Goal: Transaction & Acquisition: Book appointment/travel/reservation

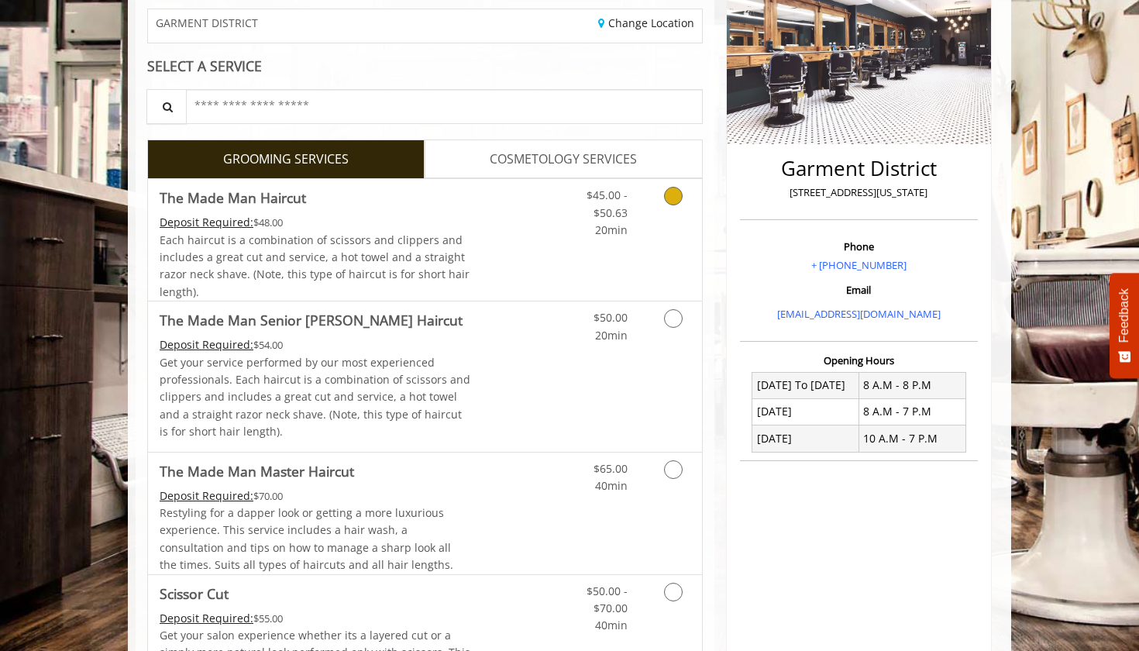
click at [676, 190] on icon "Grooming services" at bounding box center [673, 196] width 19 height 19
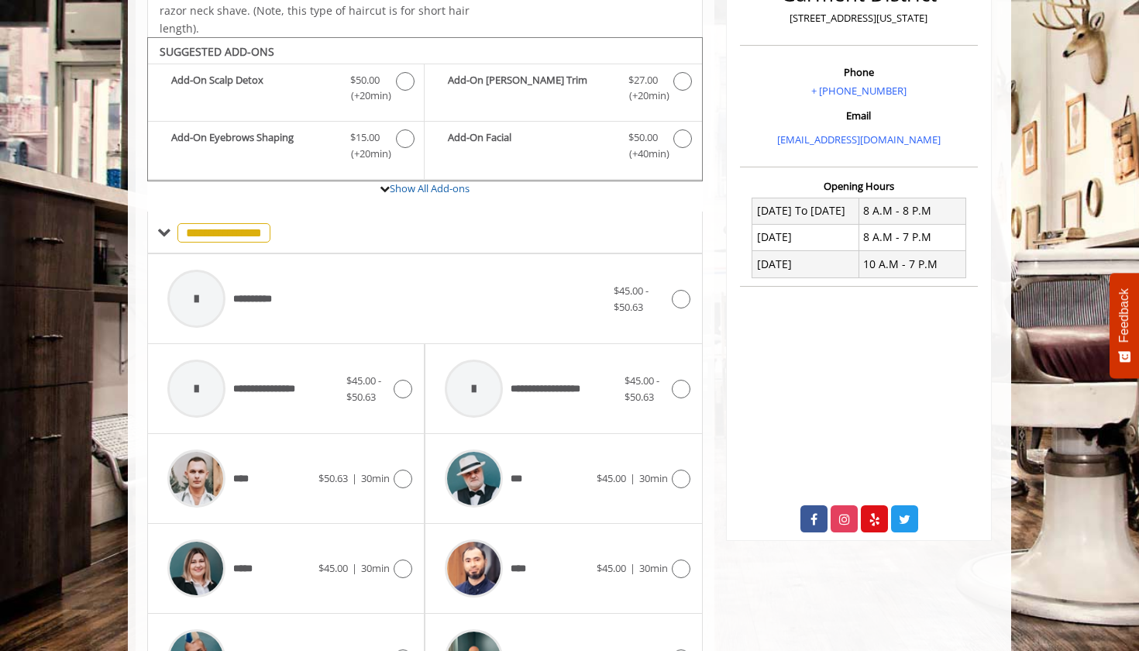
scroll to position [456, 0]
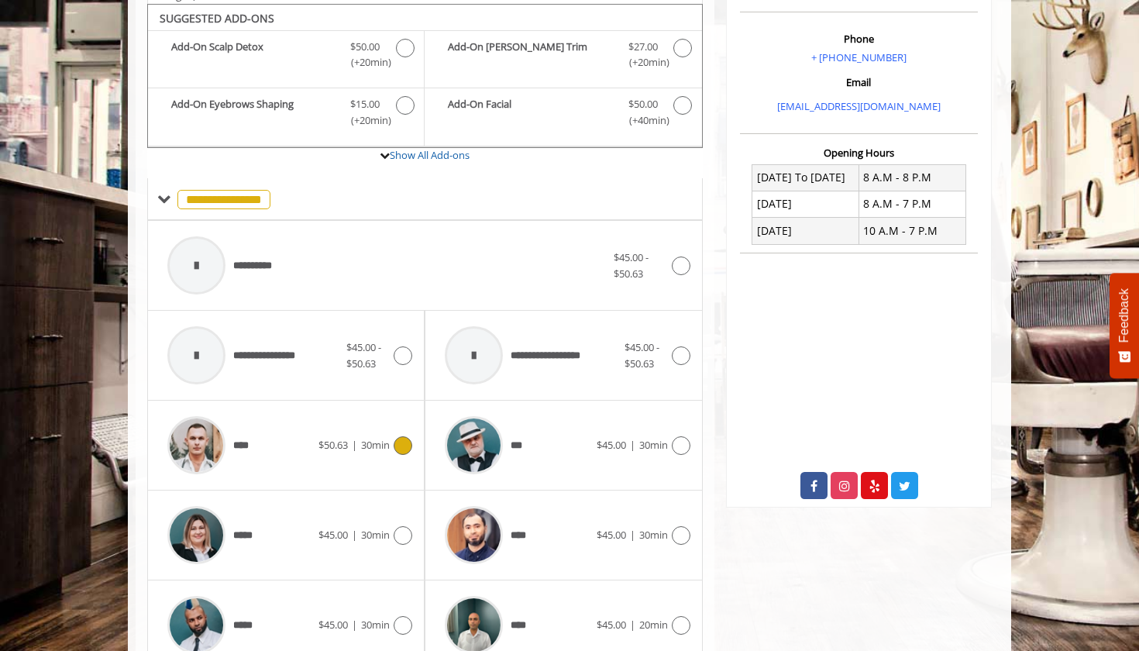
click at [396, 444] on icon at bounding box center [403, 445] width 19 height 19
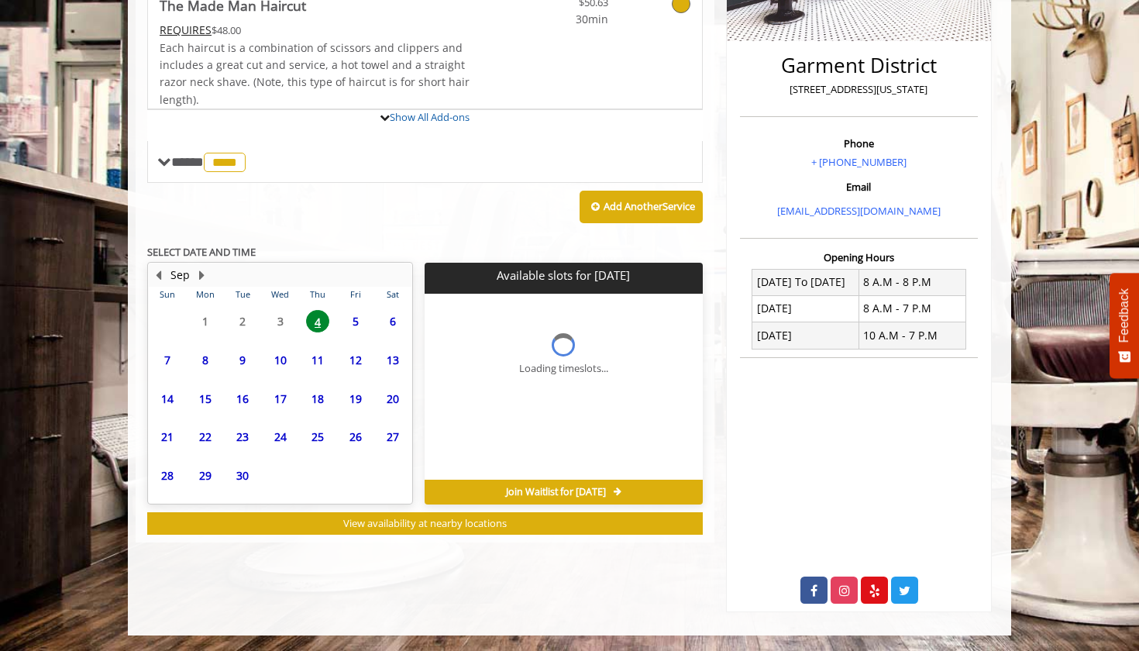
scroll to position [346, 0]
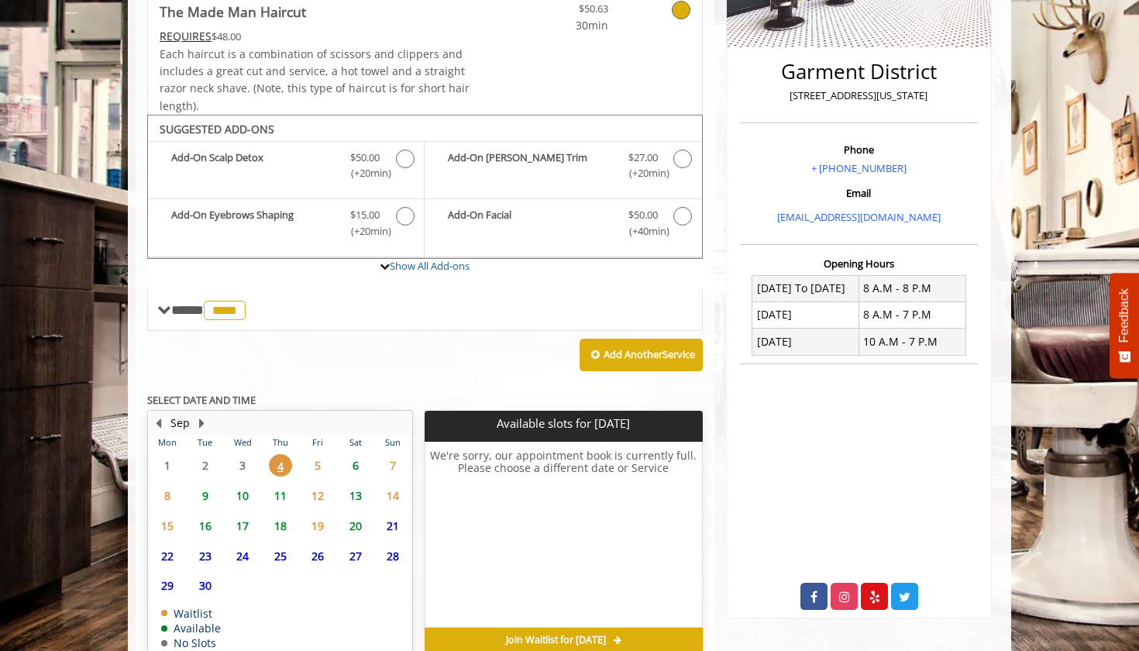
click at [352, 461] on span "6" at bounding box center [355, 465] width 23 height 22
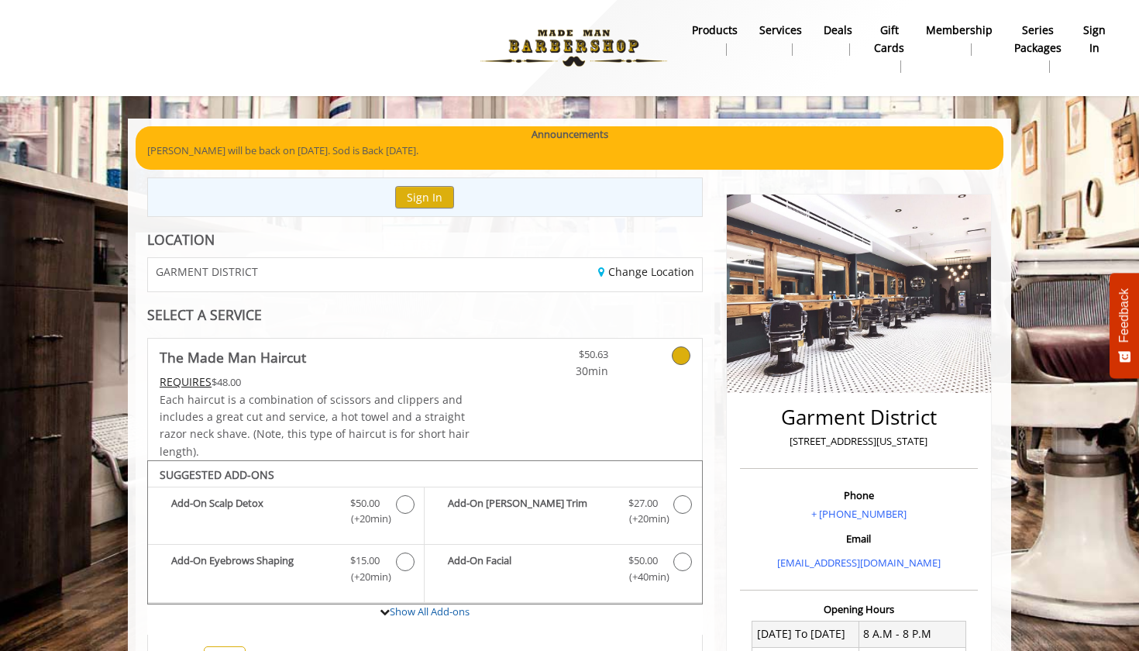
scroll to position [0, 0]
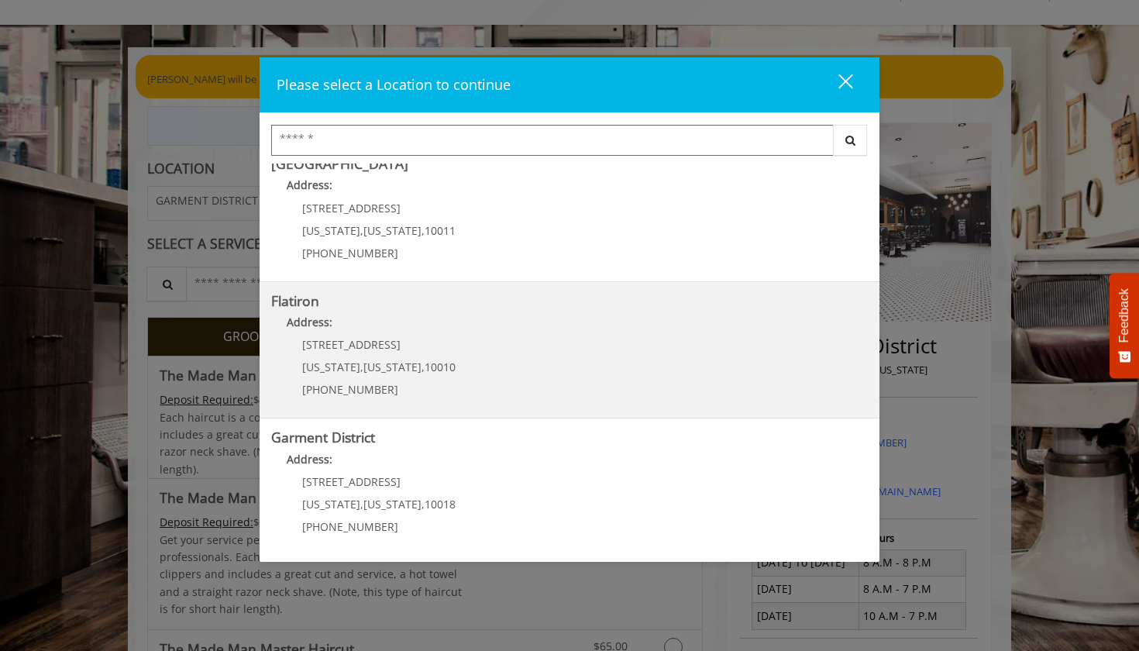
scroll to position [291, 0]
click at [329, 325] on b "Address:" at bounding box center [310, 322] width 46 height 15
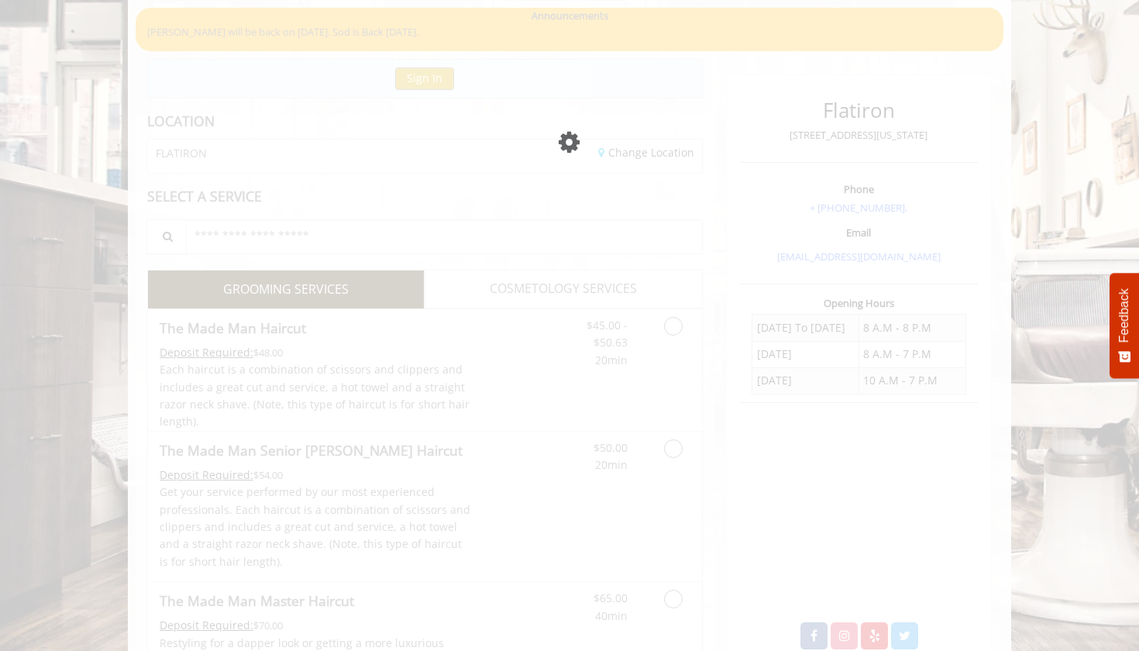
scroll to position [71, 0]
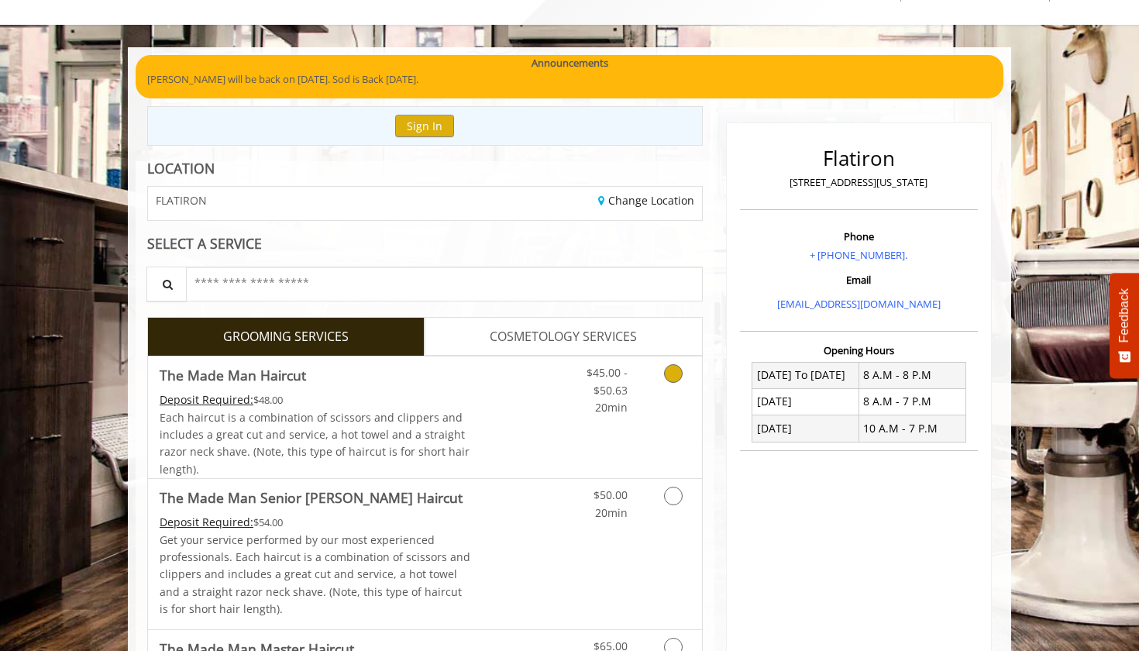
click at [673, 370] on icon "Grooming services" at bounding box center [673, 373] width 19 height 19
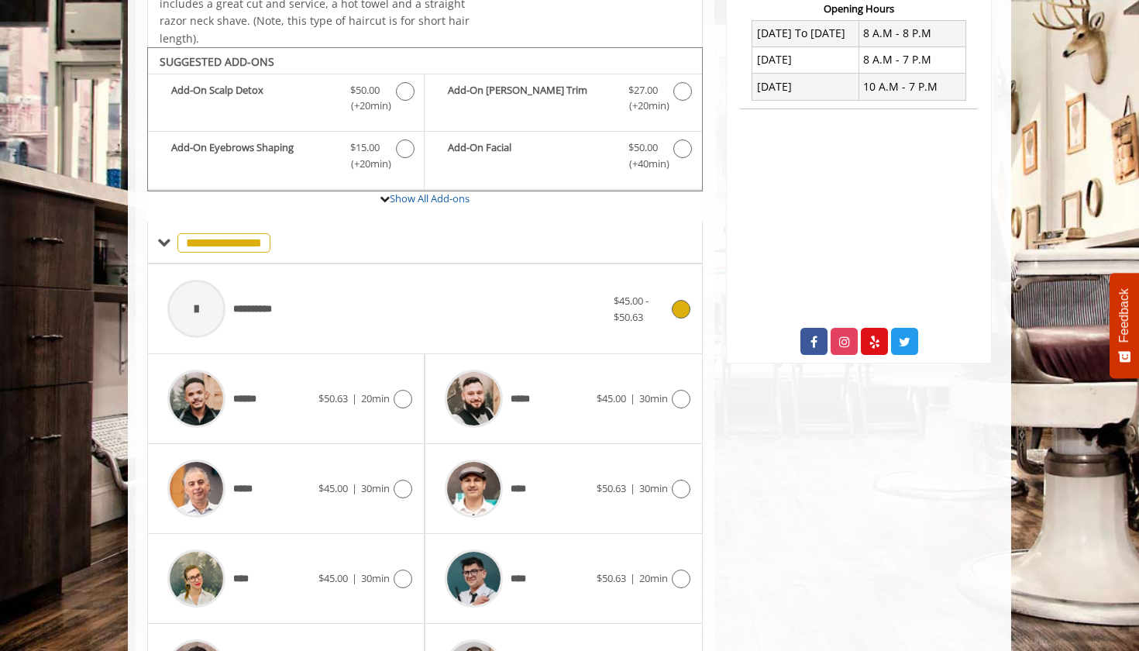
scroll to position [456, 0]
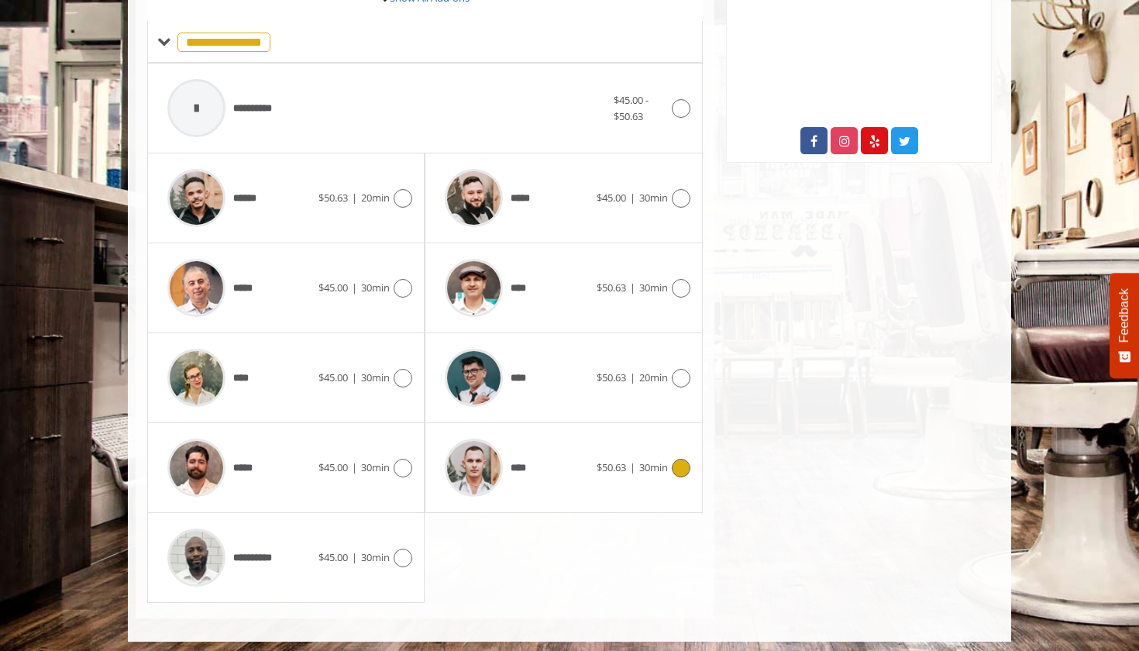
click at [683, 459] on icon at bounding box center [681, 468] width 19 height 19
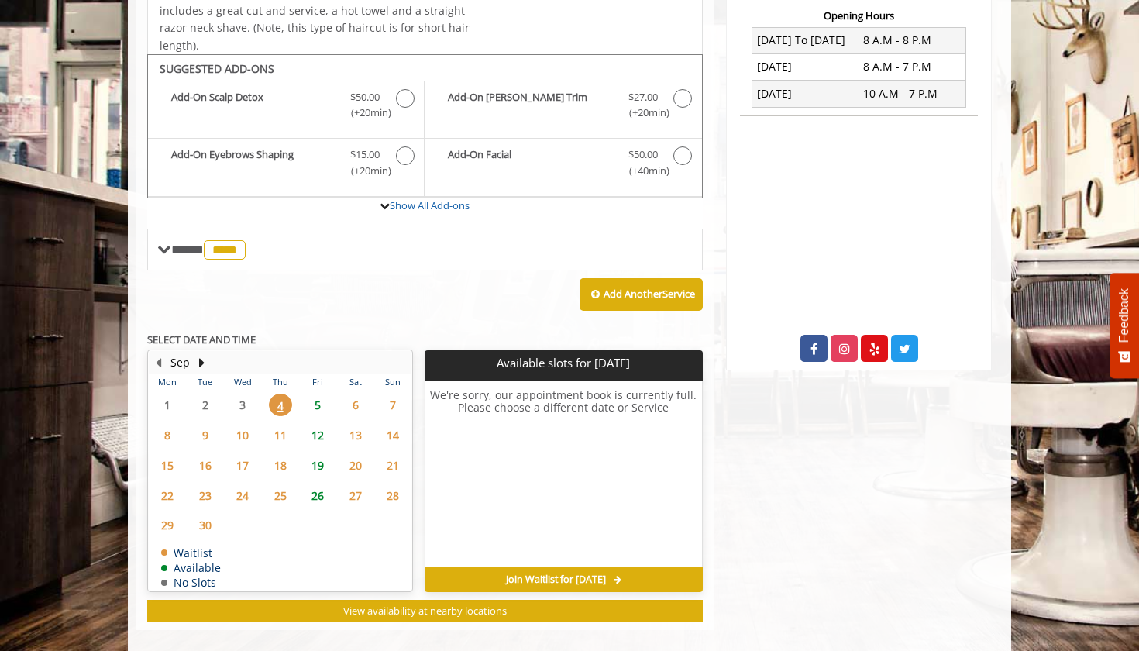
scroll to position [416, 0]
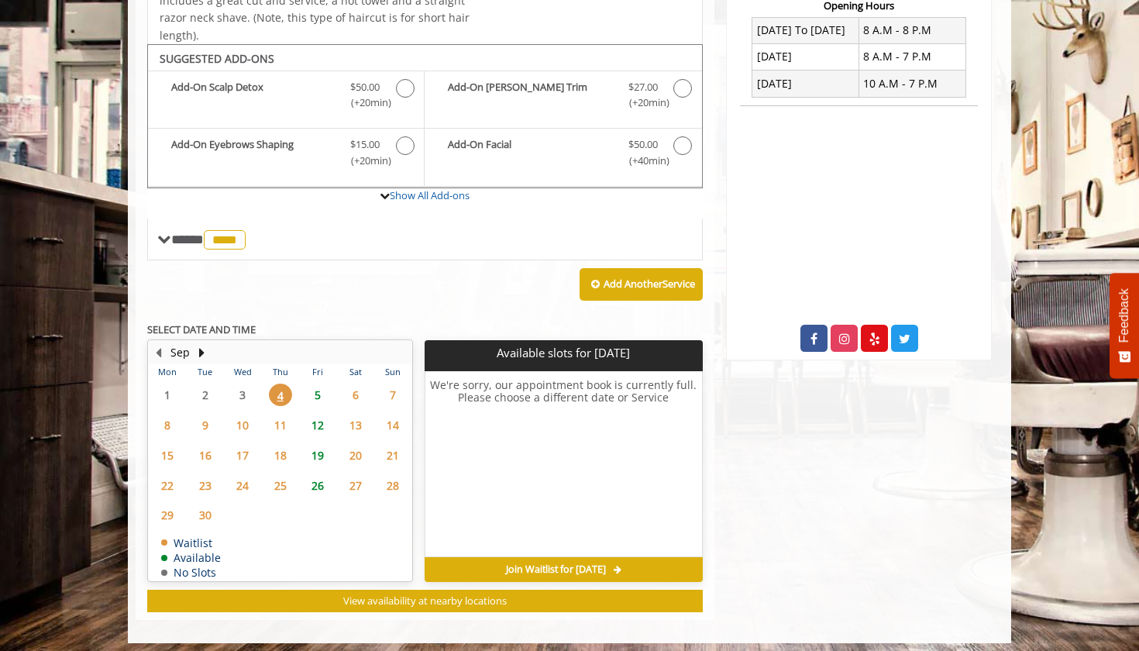
click at [318, 387] on span "5" at bounding box center [317, 395] width 23 height 22
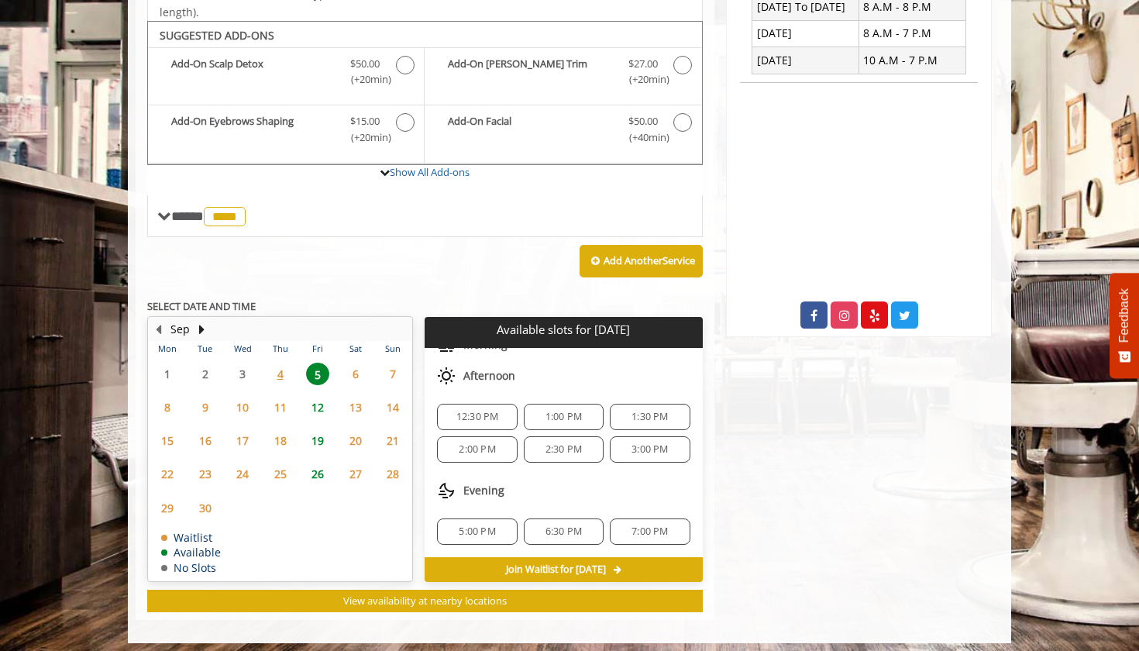
scroll to position [70, 0]
click at [354, 366] on span "6" at bounding box center [355, 374] width 23 height 22
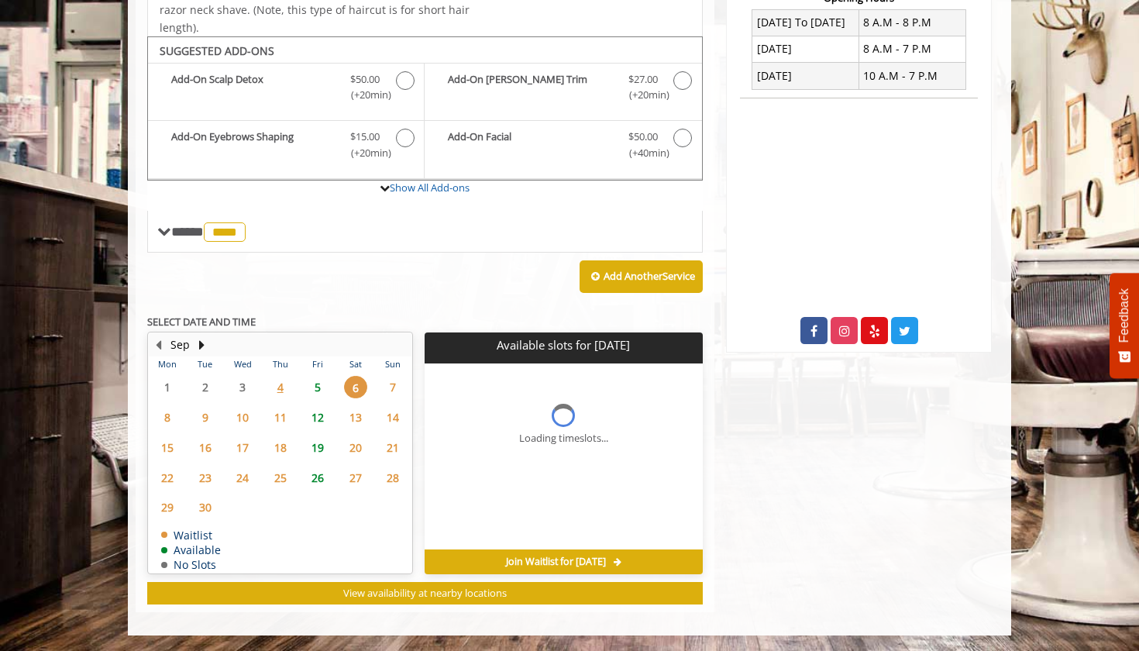
scroll to position [0, 0]
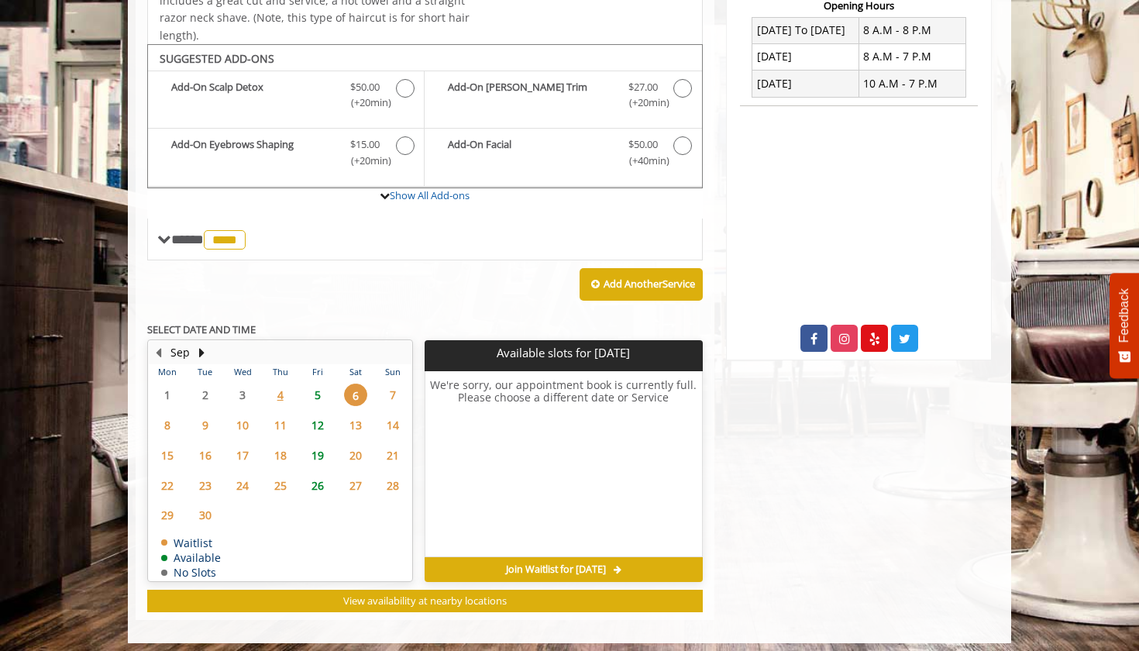
click at [321, 386] on span "5" at bounding box center [317, 395] width 23 height 22
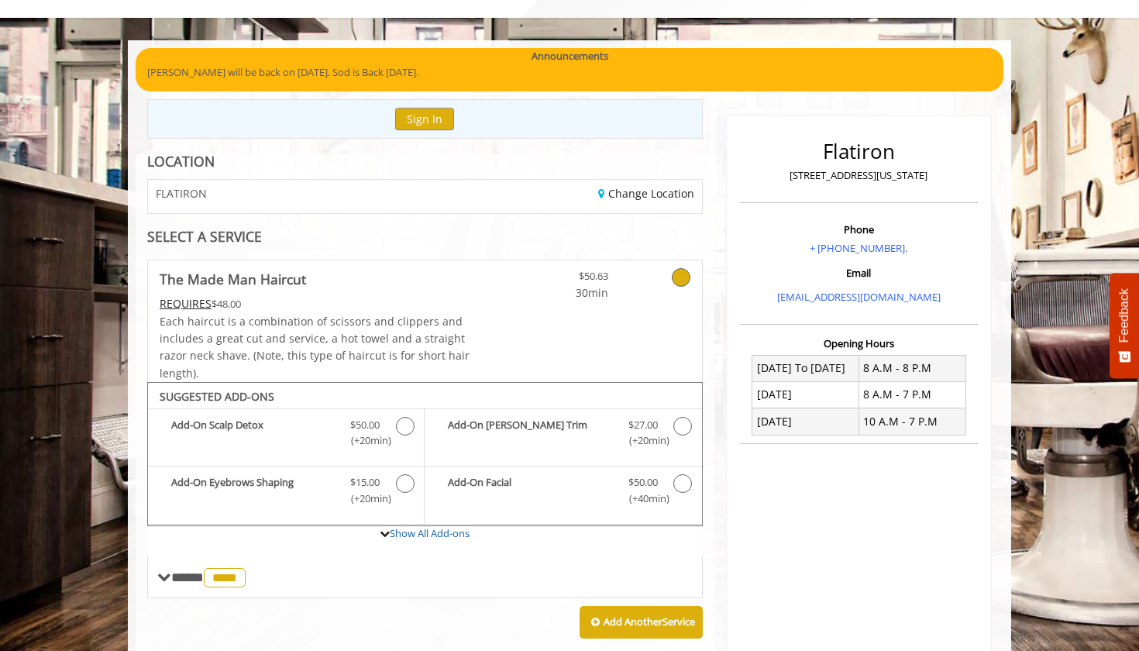
scroll to position [76, 0]
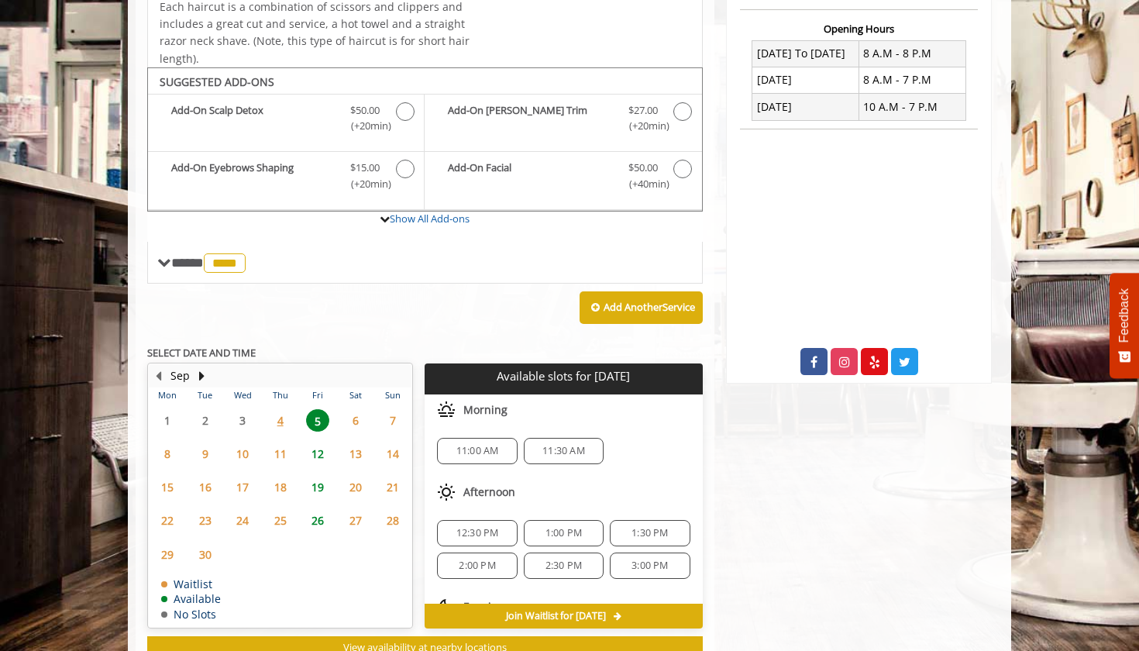
click at [546, 445] on span "11:30 AM" at bounding box center [563, 451] width 43 height 12
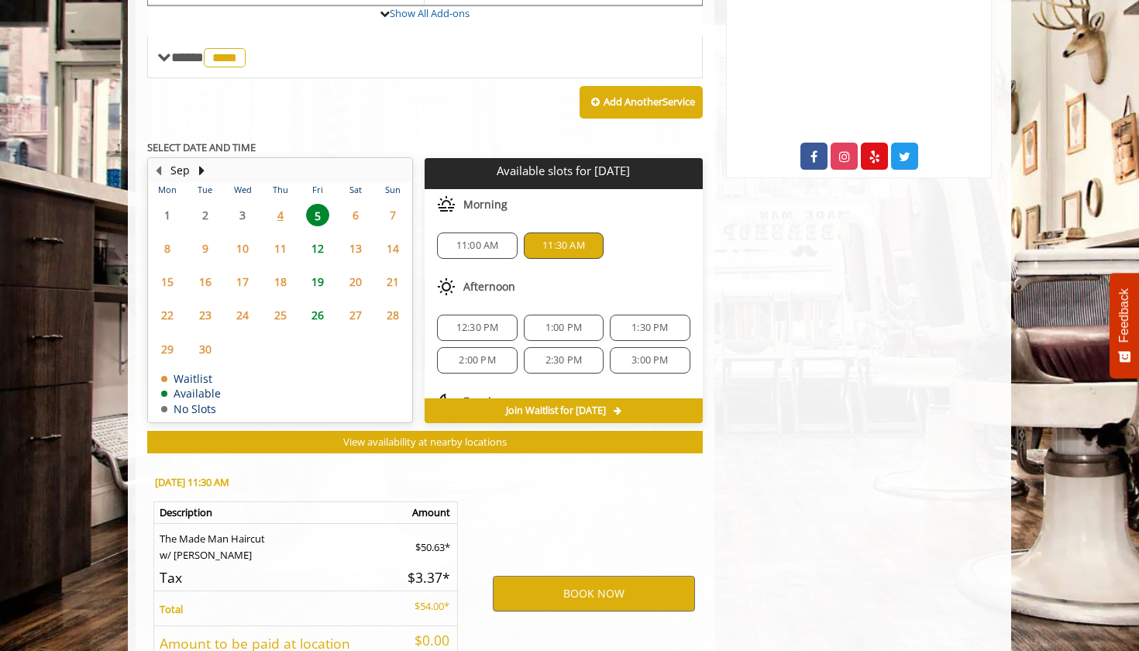
scroll to position [715, 0]
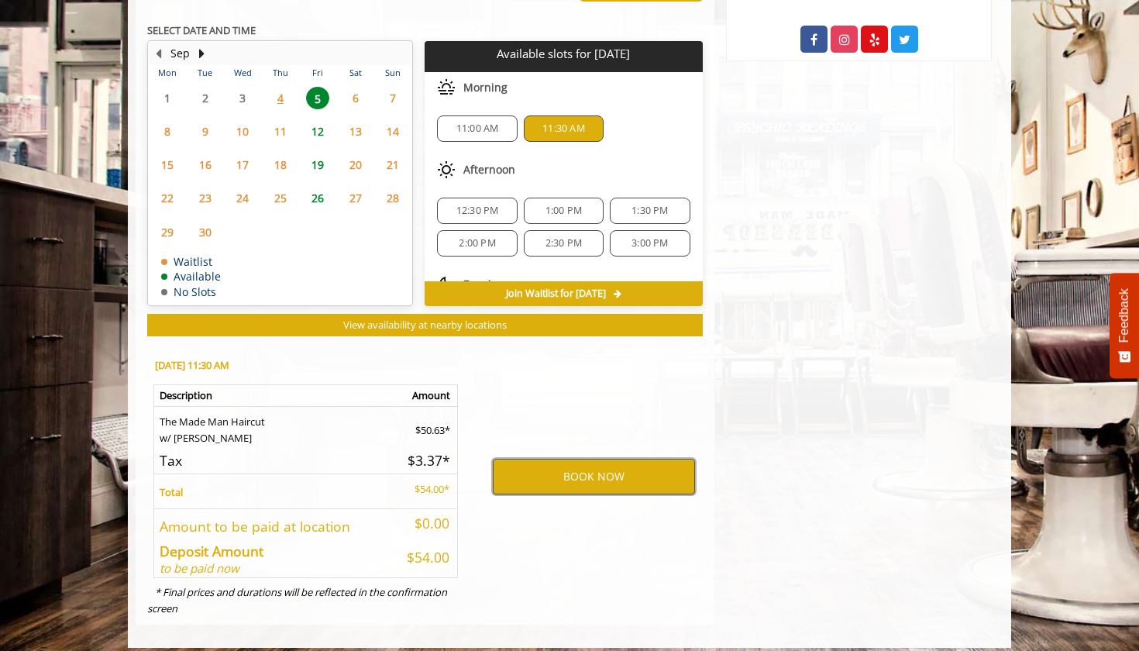
click at [537, 470] on button "BOOK NOW" at bounding box center [594, 477] width 202 height 36
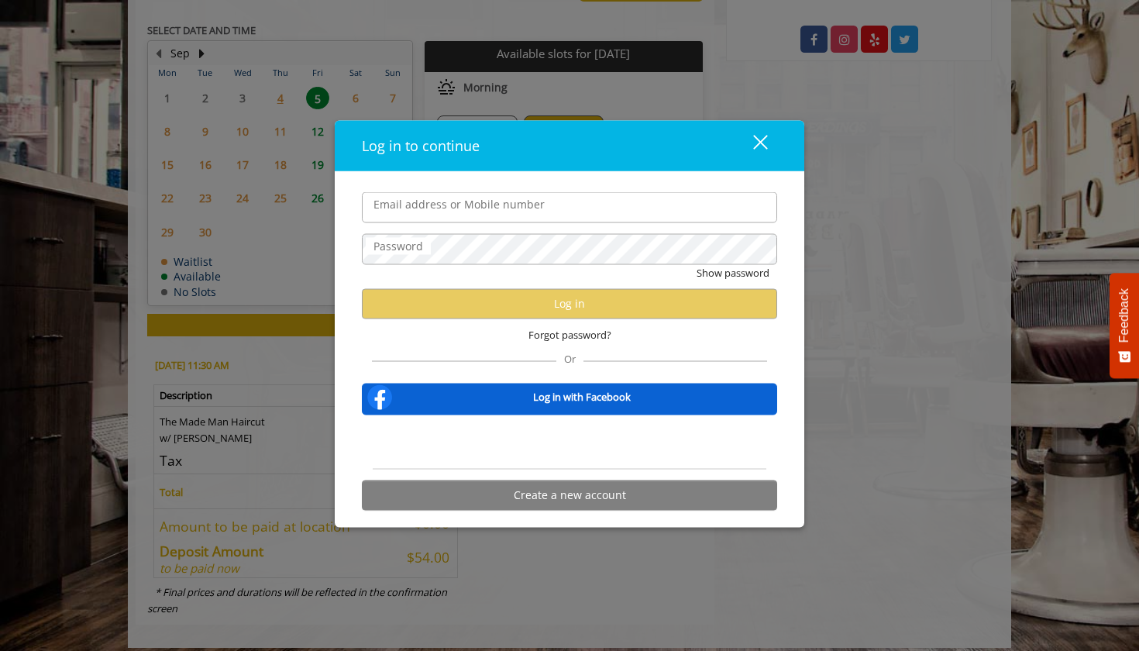
click at [765, 145] on div "close" at bounding box center [750, 145] width 31 height 23
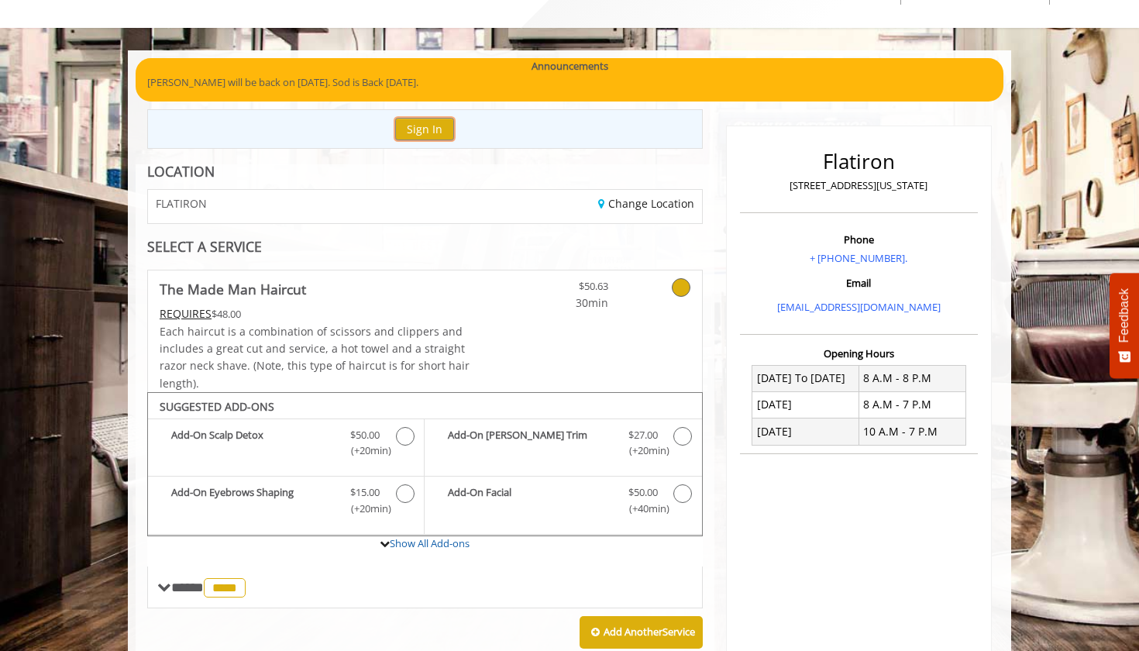
scroll to position [33, 0]
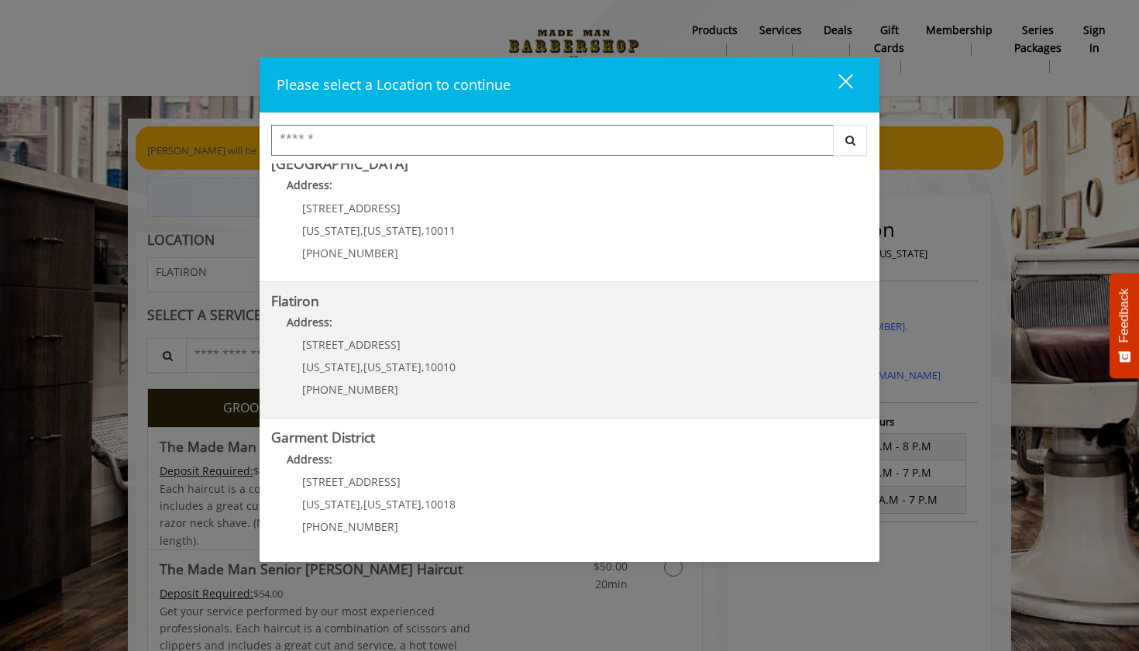
scroll to position [291, 0]
